Goal: Find specific page/section: Find specific page/section

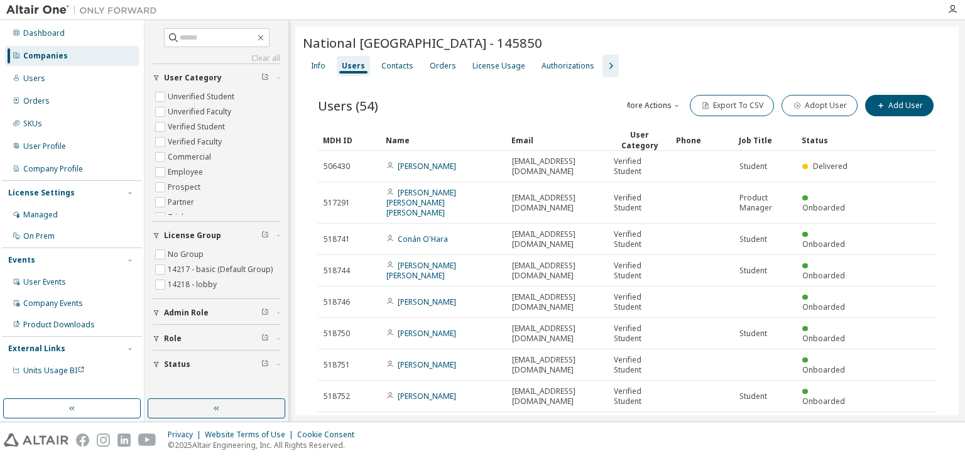
click at [45, 56] on div "Companies" at bounding box center [45, 56] width 45 height 10
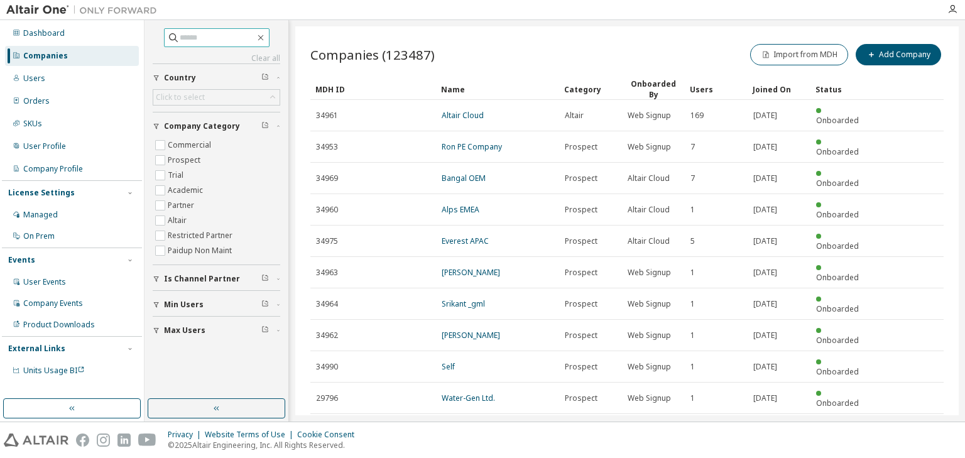
click at [180, 38] on input "text" at bounding box center [217, 37] width 75 height 13
type input "********"
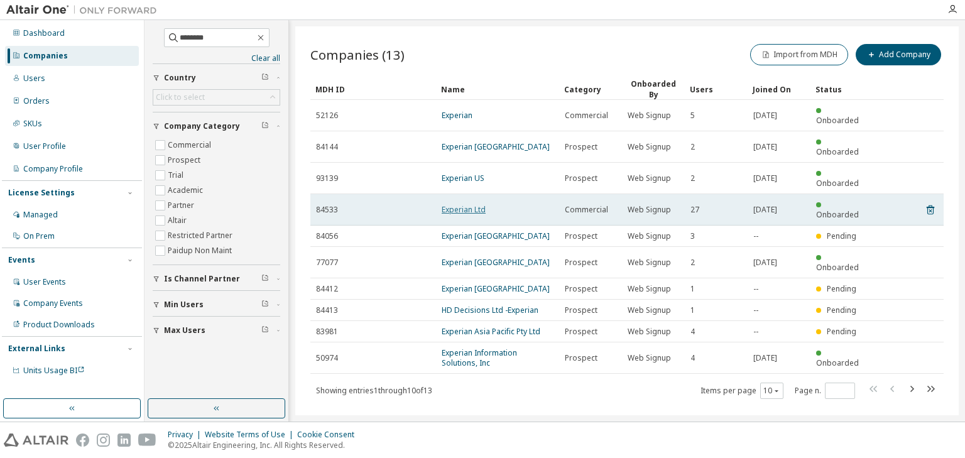
click at [464, 204] on link "Experian Ltd" at bounding box center [464, 209] width 44 height 11
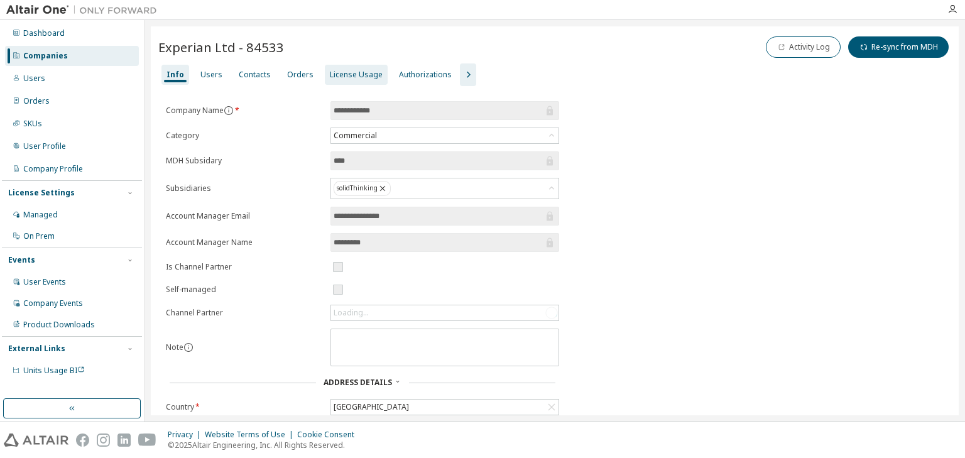
click at [344, 75] on div "License Usage" at bounding box center [356, 75] width 53 height 10
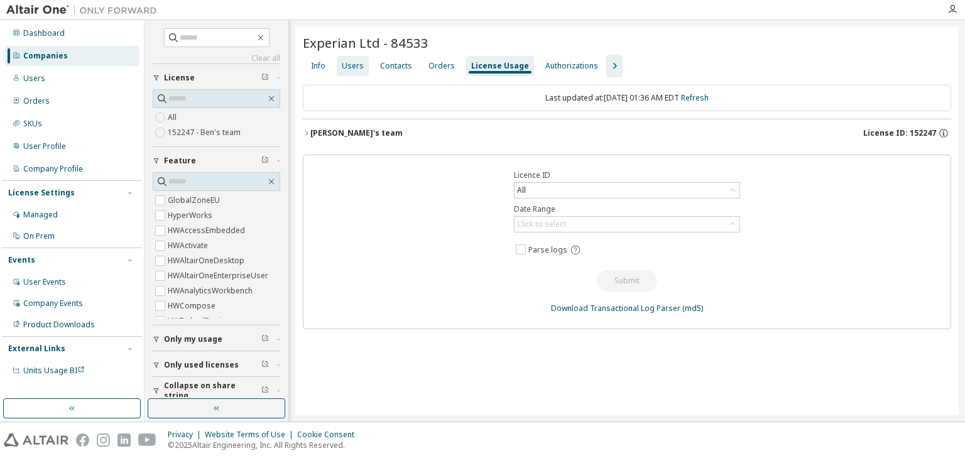
click at [350, 65] on div "Users" at bounding box center [353, 66] width 22 height 10
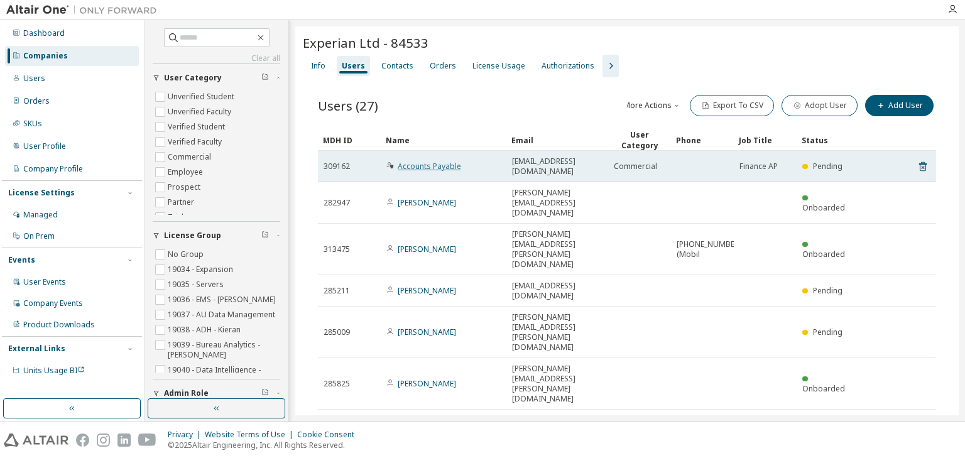
click at [444, 161] on link "Accounts Payable" at bounding box center [429, 166] width 63 height 11
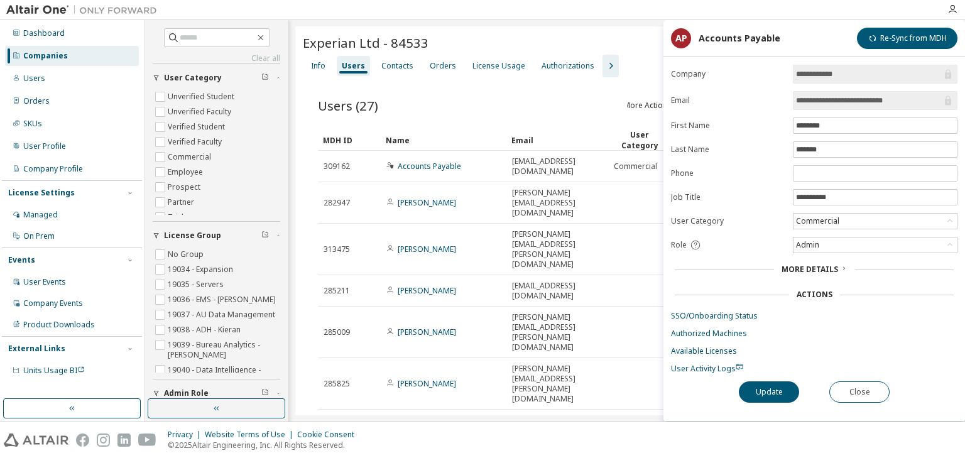
click at [842, 100] on input "**********" at bounding box center [869, 100] width 146 height 13
click at [447, 143] on div "Name" at bounding box center [444, 140] width 116 height 20
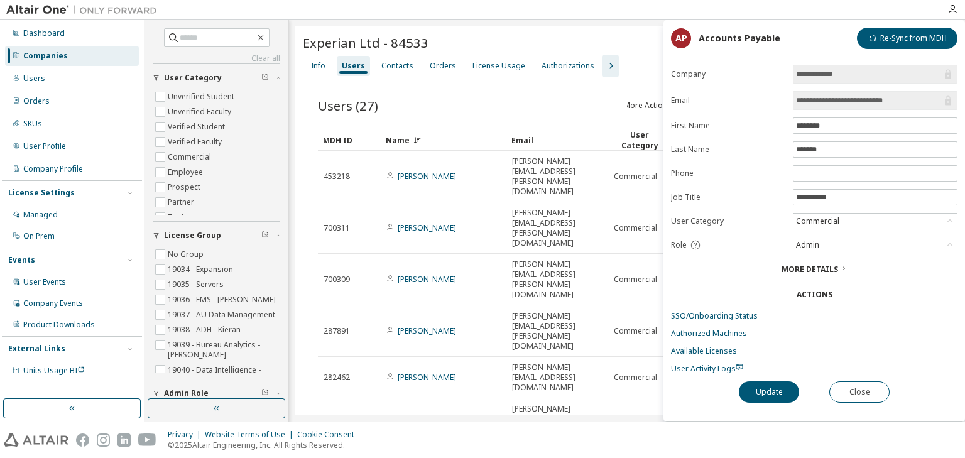
click at [446, 143] on div "Name" at bounding box center [444, 140] width 116 height 20
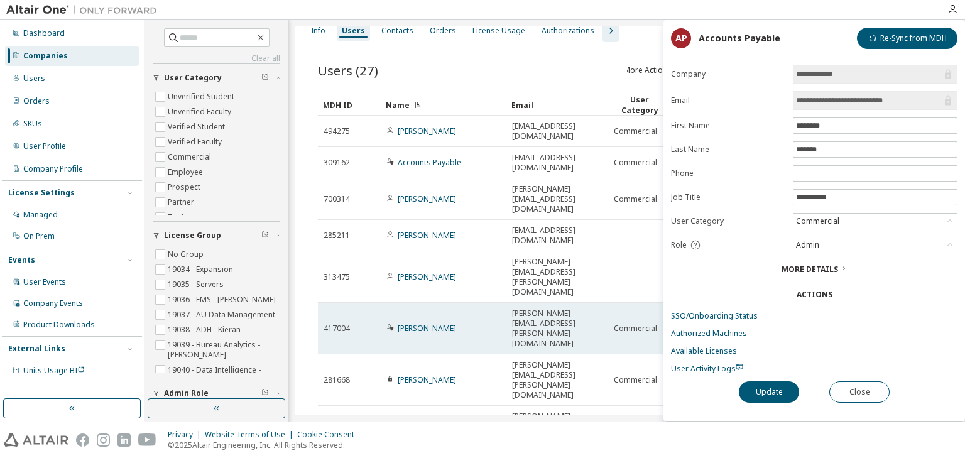
scroll to position [50, 0]
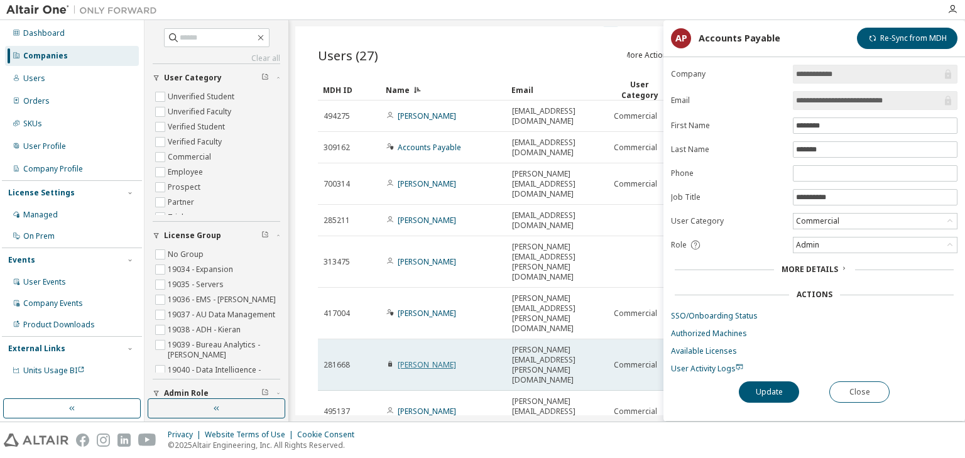
click at [433, 359] on link "[PERSON_NAME]" at bounding box center [427, 364] width 58 height 11
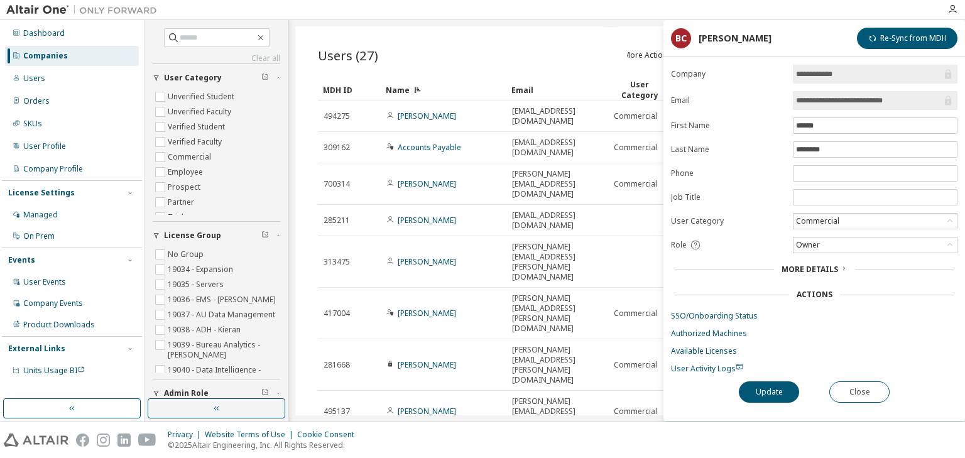
click at [806, 101] on input "**********" at bounding box center [869, 100] width 146 height 13
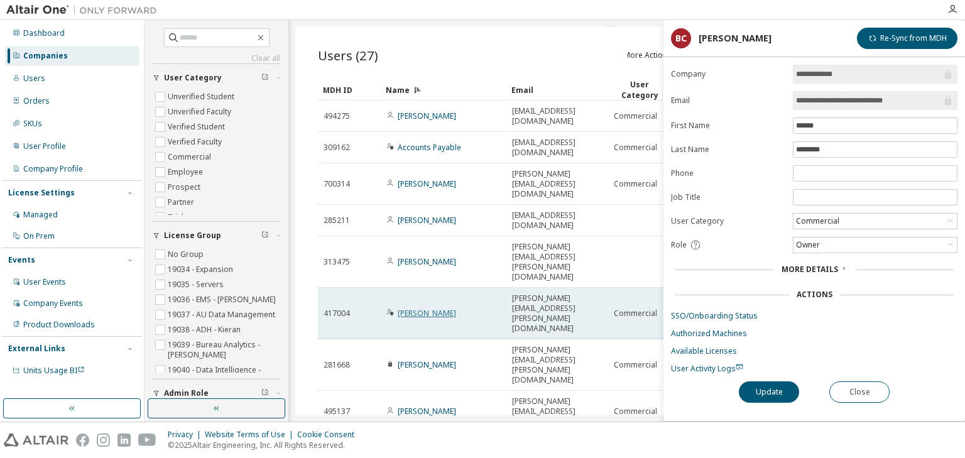
click at [426, 308] on link "[PERSON_NAME]" at bounding box center [427, 313] width 58 height 11
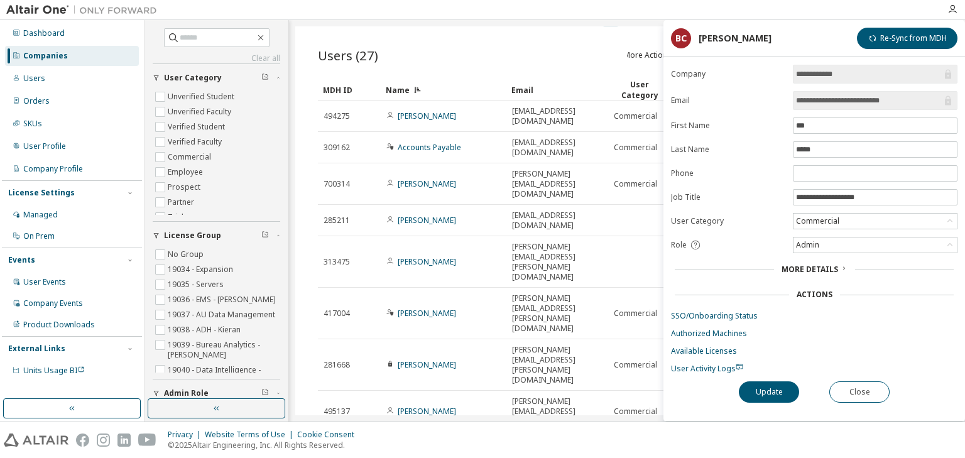
click at [808, 102] on input "**********" at bounding box center [869, 100] width 146 height 13
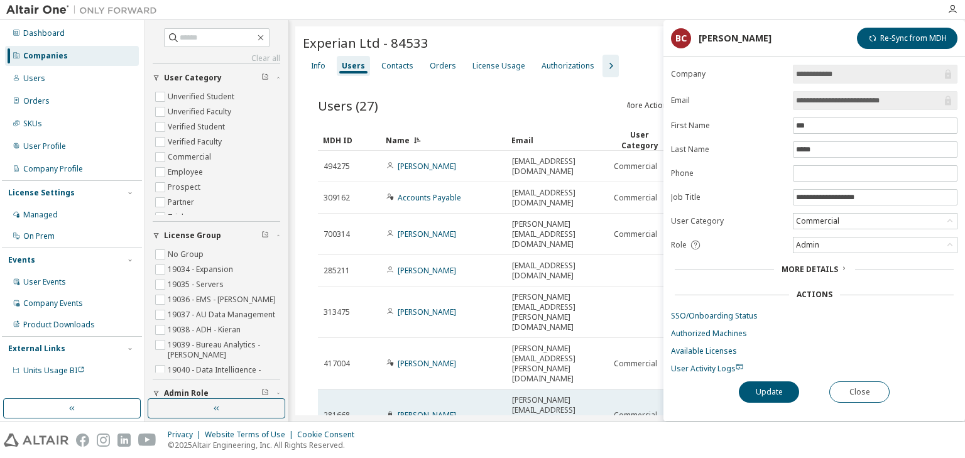
click at [567, 395] on span "[PERSON_NAME][EMAIL_ADDRESS][PERSON_NAME][DOMAIN_NAME]" at bounding box center [557, 415] width 90 height 40
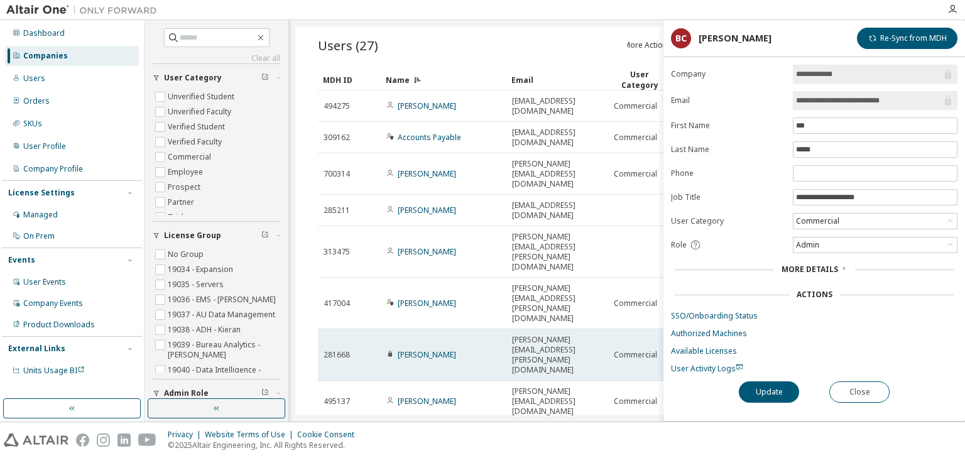
scroll to position [63, 0]
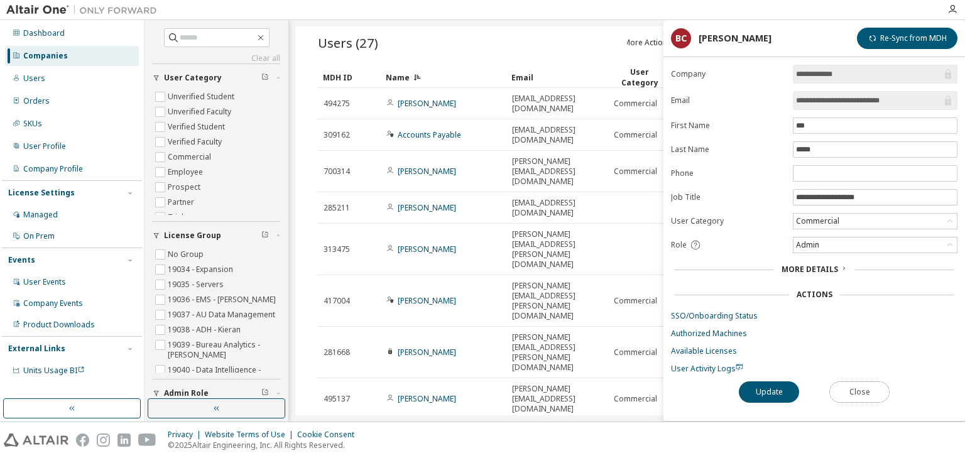
click at [857, 389] on button "Close" at bounding box center [859, 391] width 60 height 21
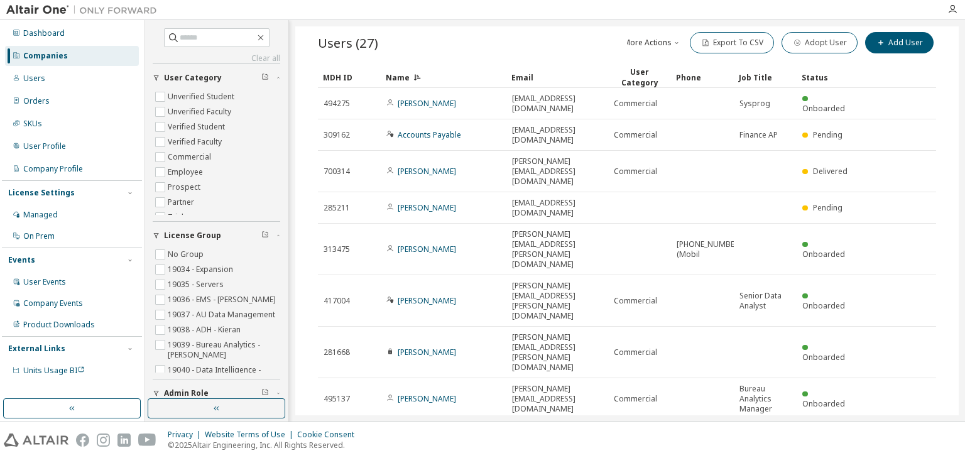
click at [759, 412] on div "30" at bounding box center [797, 413] width 100 height 15
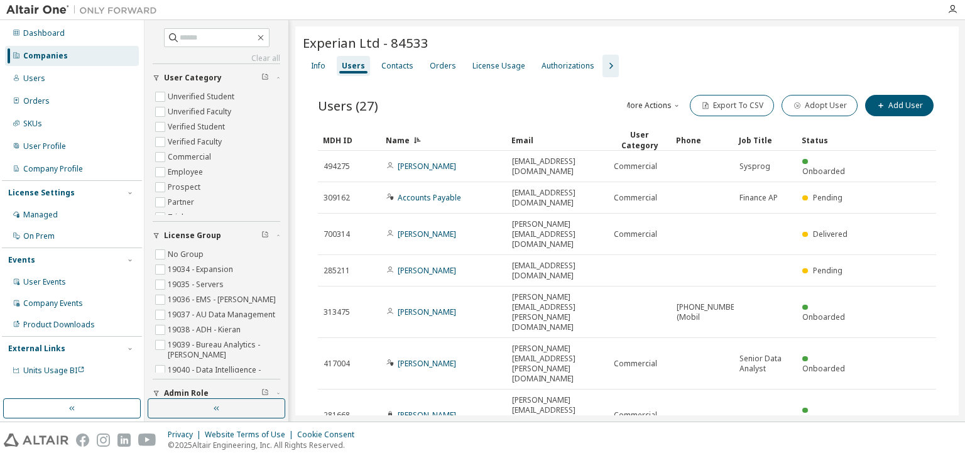
click at [604, 68] on icon "button" at bounding box center [610, 65] width 15 height 15
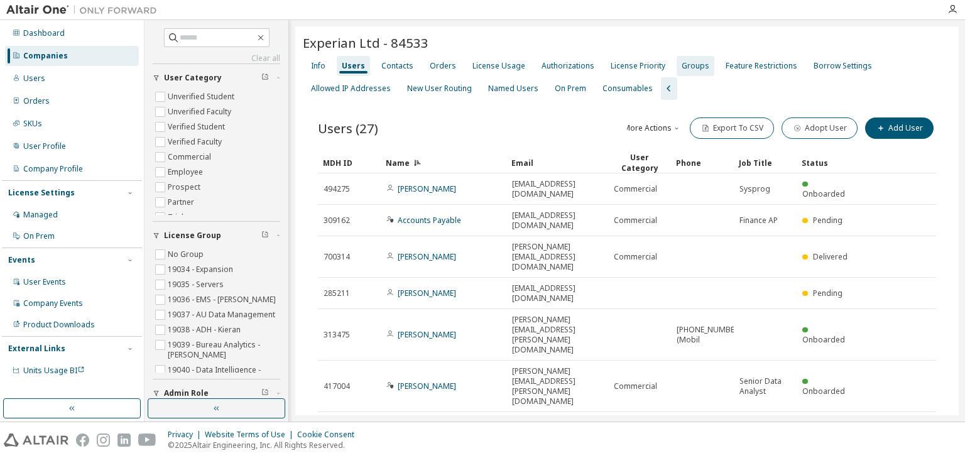
click at [683, 65] on div "Groups" at bounding box center [695, 66] width 28 height 10
